Goal: Manage account settings

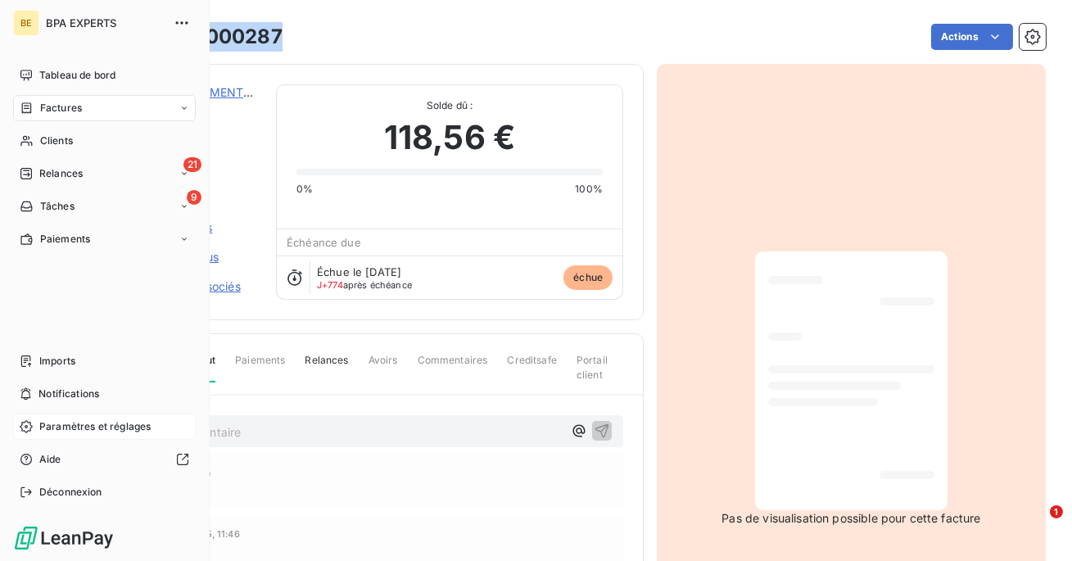
click at [70, 420] on span "Paramètres et réglages" at bounding box center [94, 426] width 111 height 15
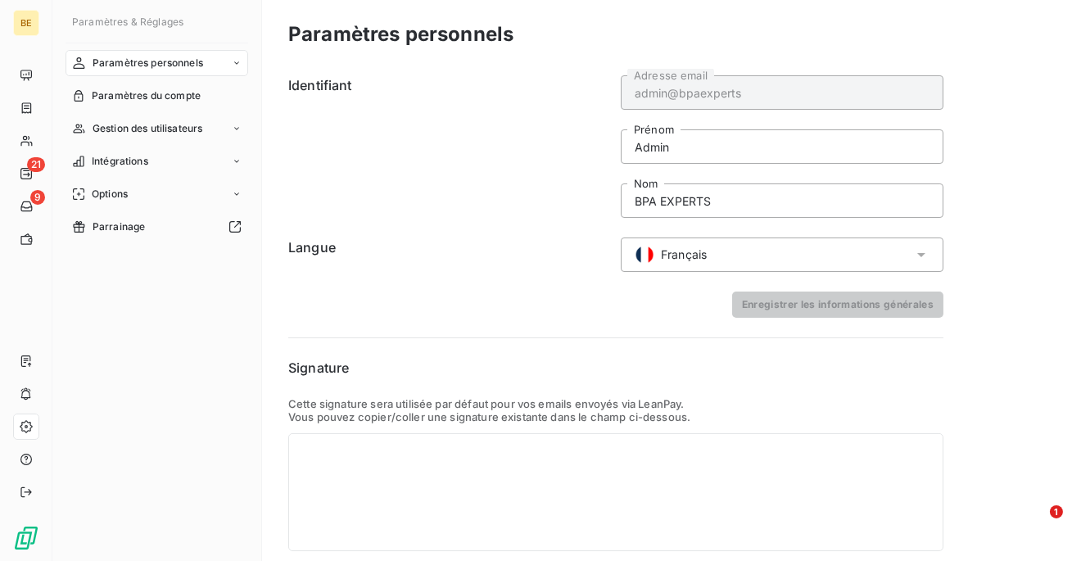
click at [124, 207] on nav "Paramètres personnels Paramètres du compte Gestion des utilisateurs Intégration…" at bounding box center [157, 145] width 183 height 190
click at [130, 192] on div "Options" at bounding box center [157, 194] width 183 height 26
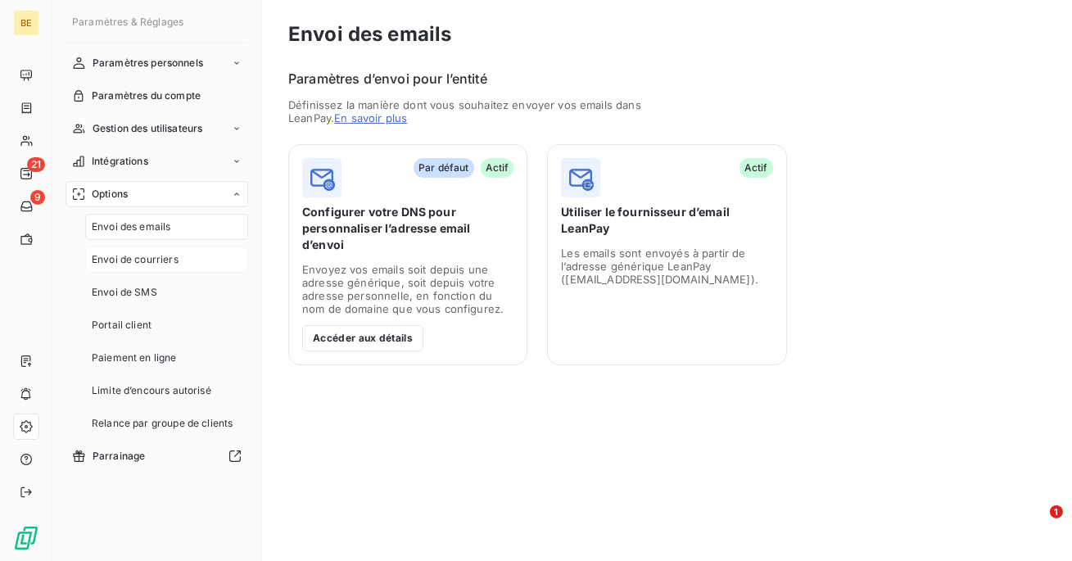
click at [147, 262] on span "Envoi de courriers" at bounding box center [135, 259] width 87 height 15
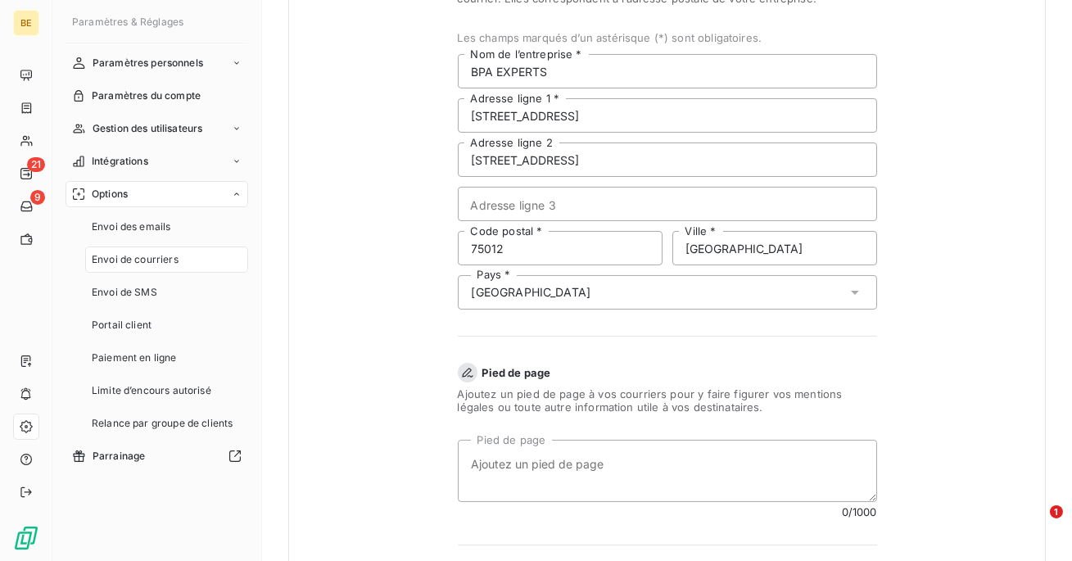
scroll to position [299, 0]
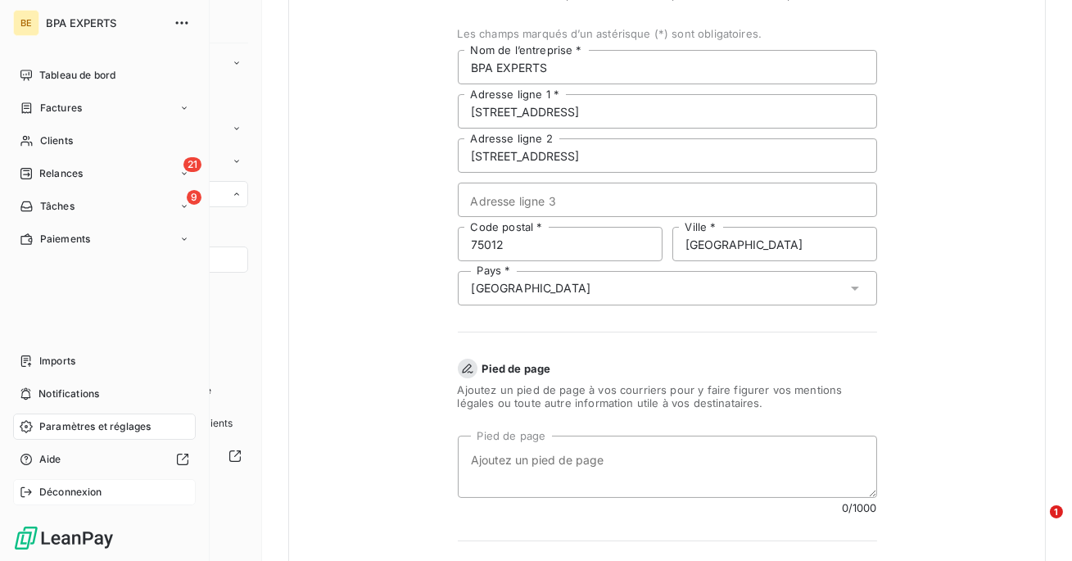
click at [35, 493] on div "Déconnexion" at bounding box center [104, 492] width 183 height 26
